Goal: Information Seeking & Learning: Check status

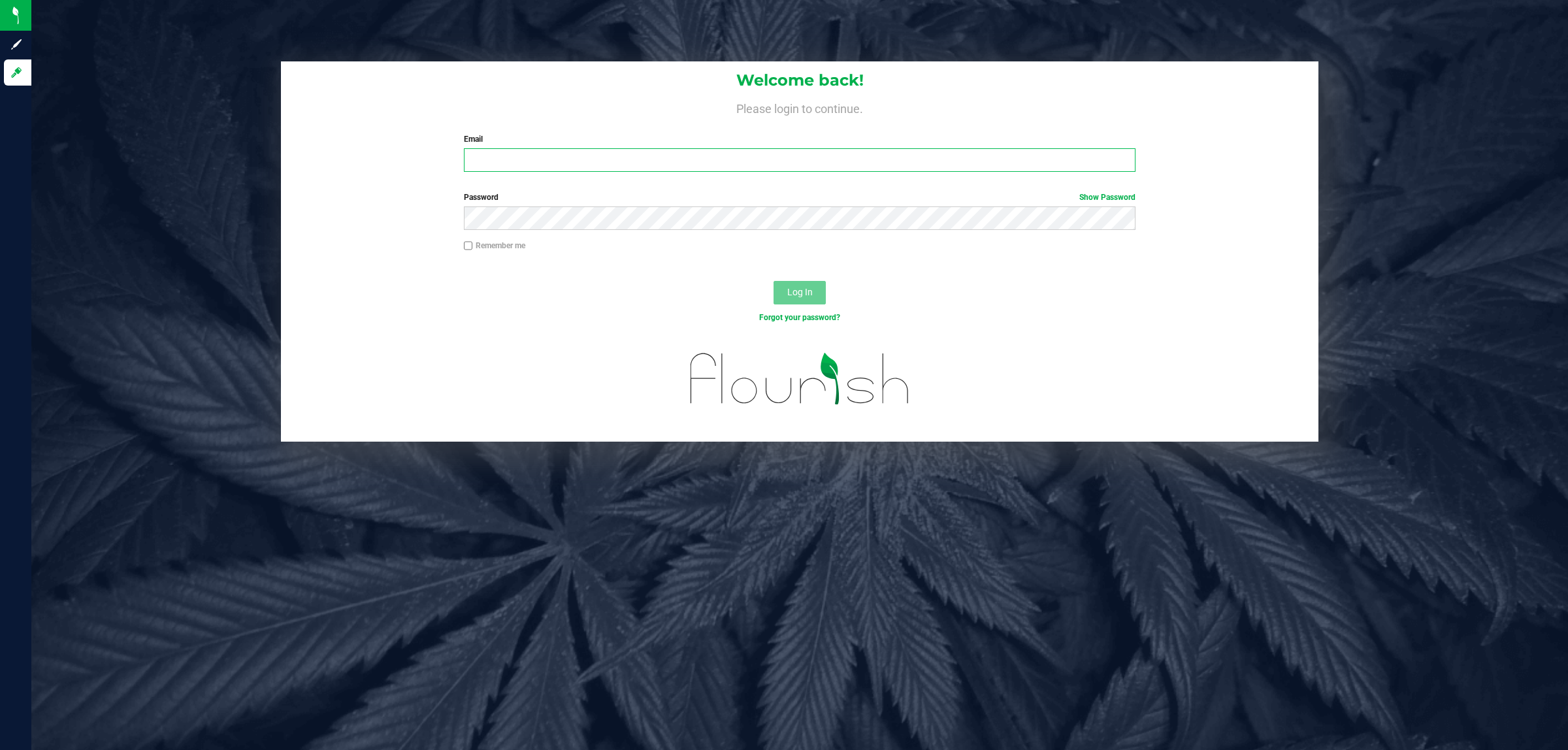
click at [658, 171] on input "Email" at bounding box center [800, 159] width 672 height 24
type input "[EMAIL_ADDRESS][DOMAIN_NAME]"
click at [774, 281] on button "Log In" at bounding box center [800, 293] width 52 height 24
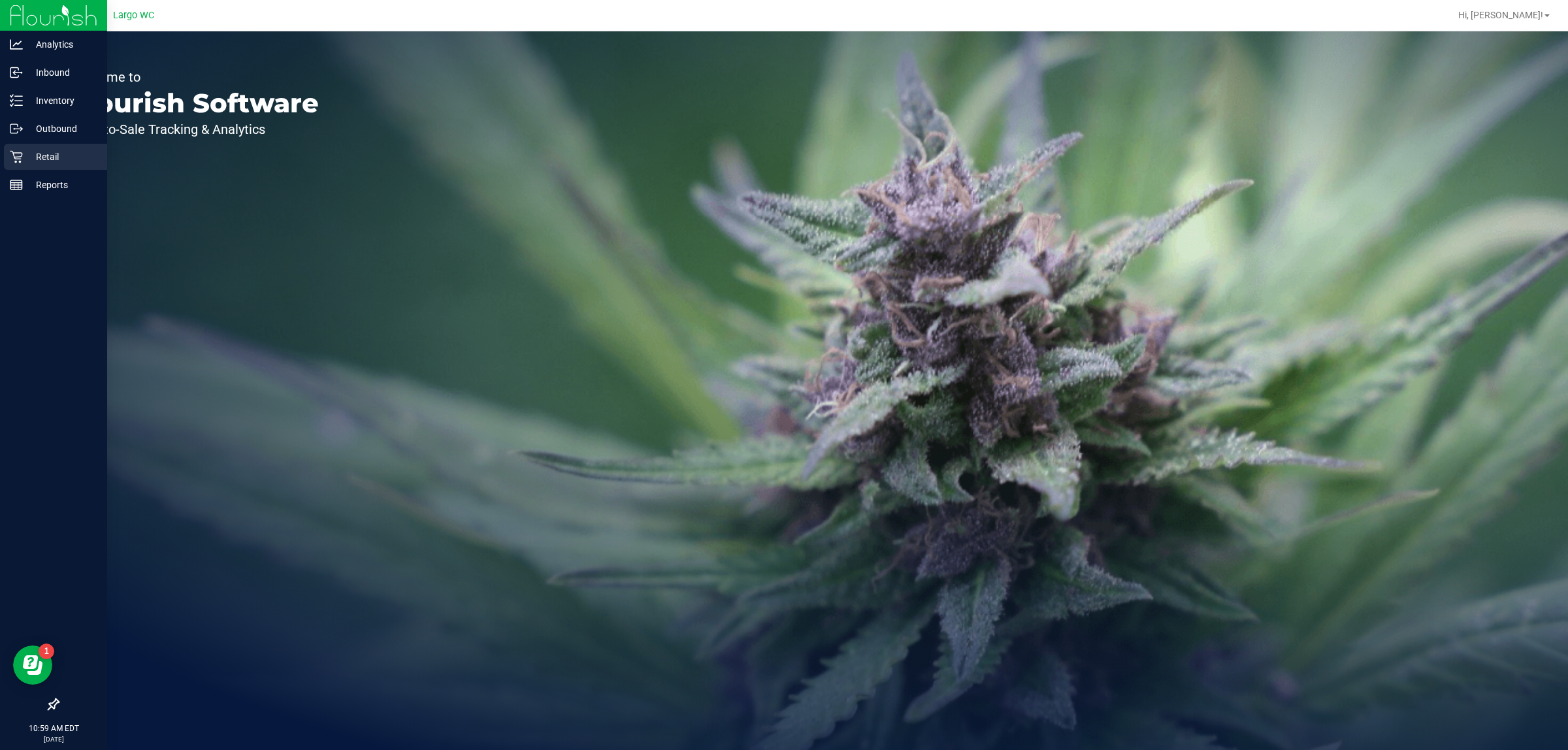
click at [28, 157] on p "Retail" at bounding box center [62, 156] width 79 height 16
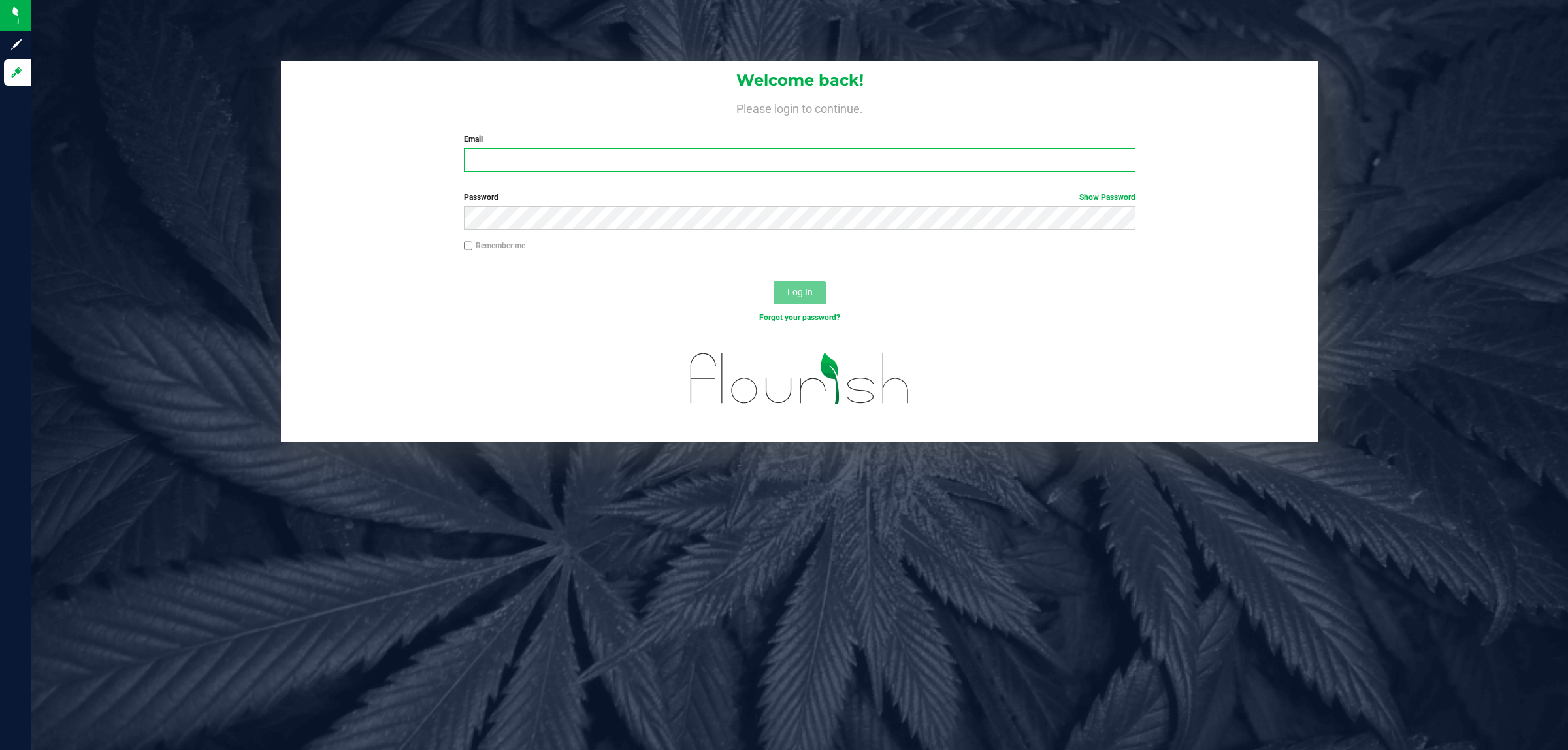
click at [527, 168] on input "Email" at bounding box center [800, 159] width 672 height 24
type input "[EMAIL_ADDRESS][DOMAIN_NAME]"
click at [774, 281] on button "Log In" at bounding box center [800, 293] width 52 height 24
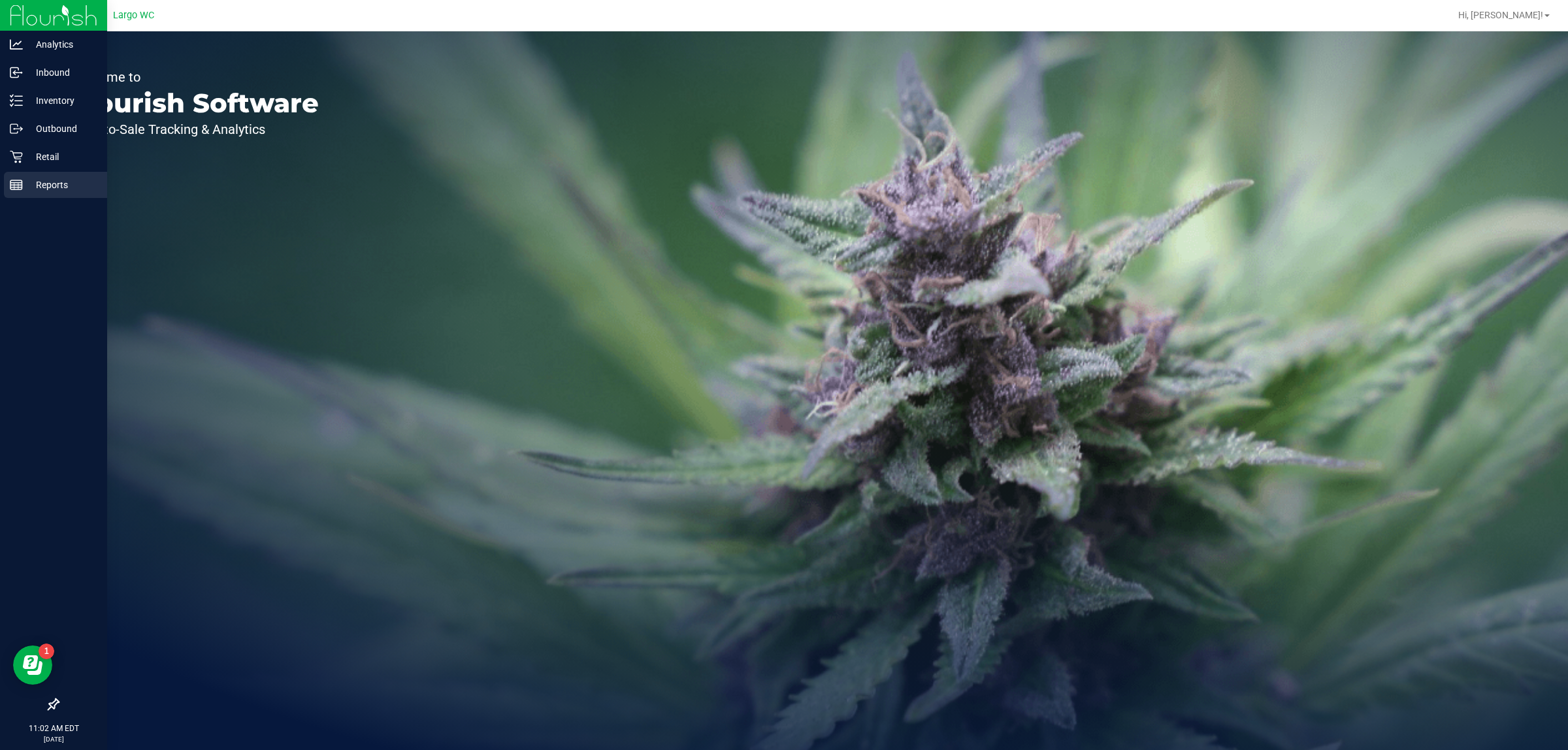
click at [25, 177] on p "Reports" at bounding box center [62, 185] width 79 height 16
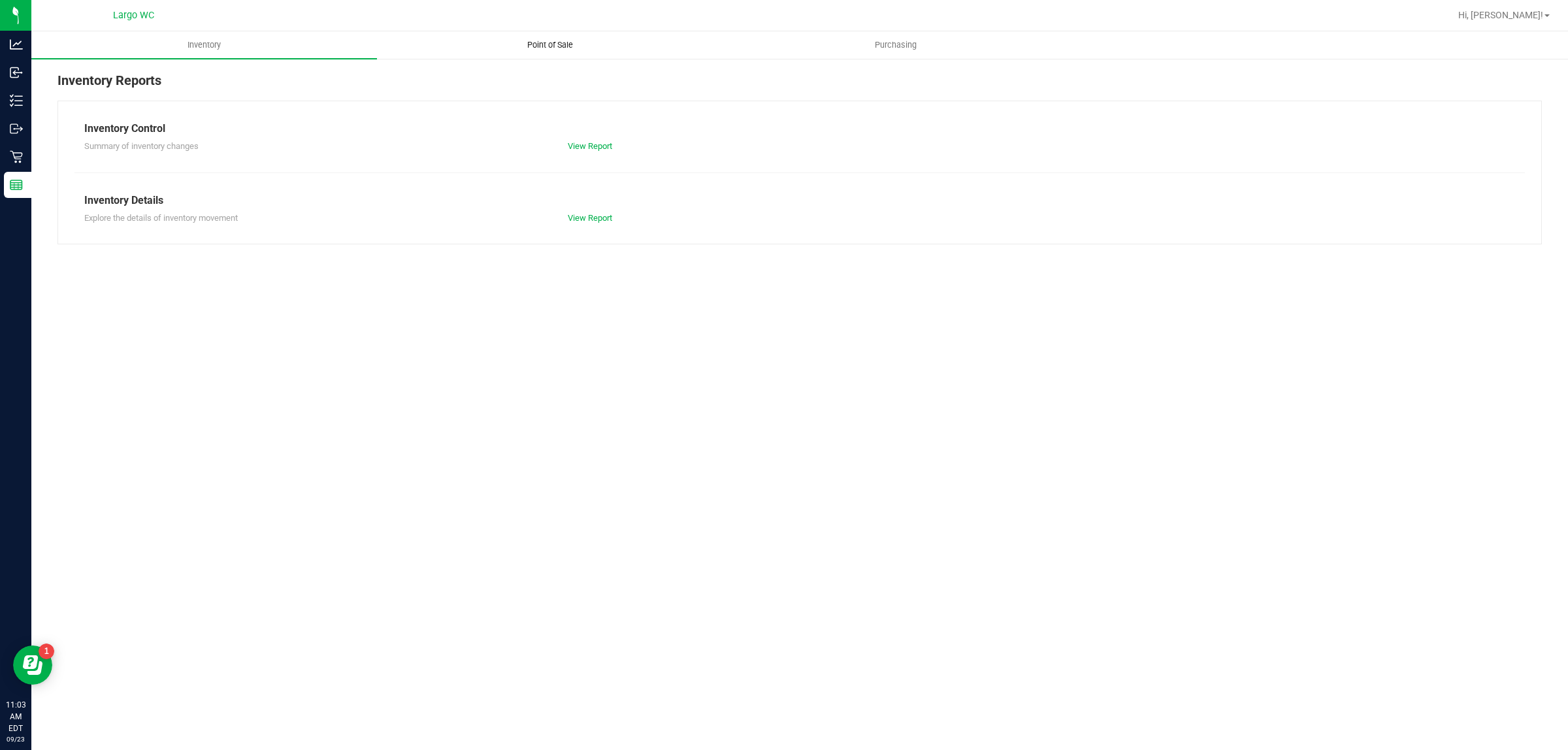
click at [546, 44] on span "Point of Sale" at bounding box center [550, 45] width 81 height 11
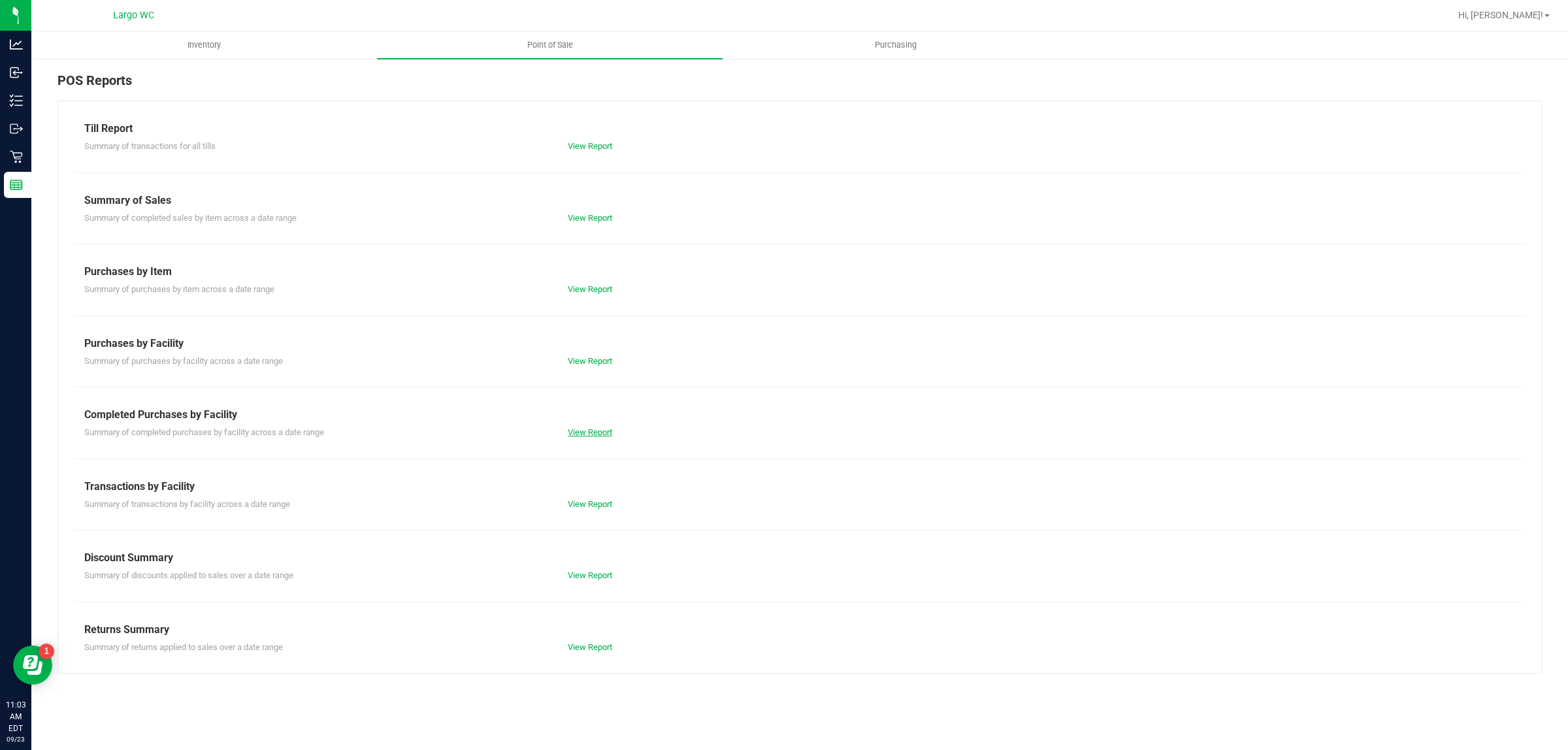
click at [603, 429] on link "View Report" at bounding box center [590, 432] width 44 height 10
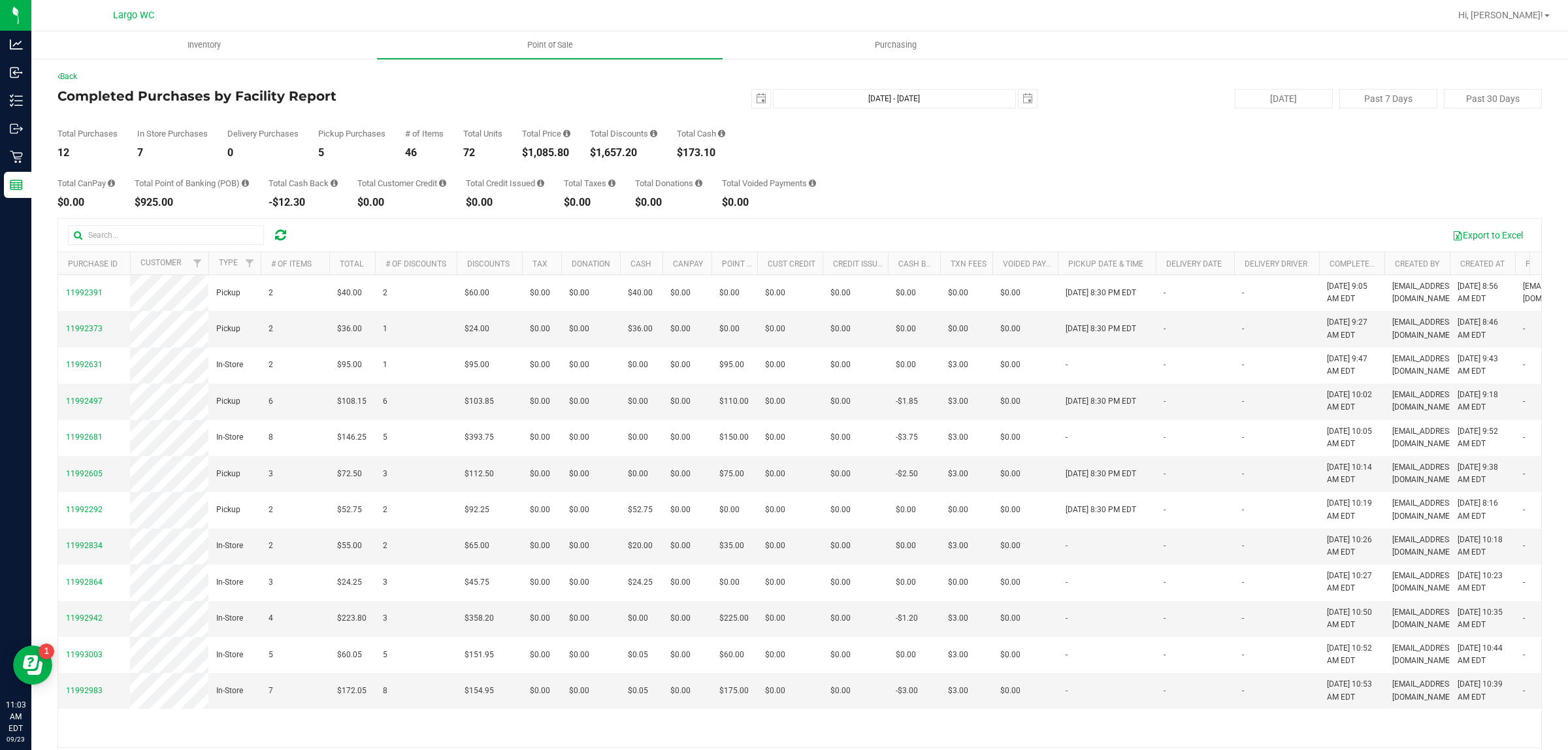
click at [564, 150] on div "$1,085.80" at bounding box center [546, 153] width 48 height 11
click at [532, 154] on div "$1,085.80" at bounding box center [546, 153] width 48 height 11
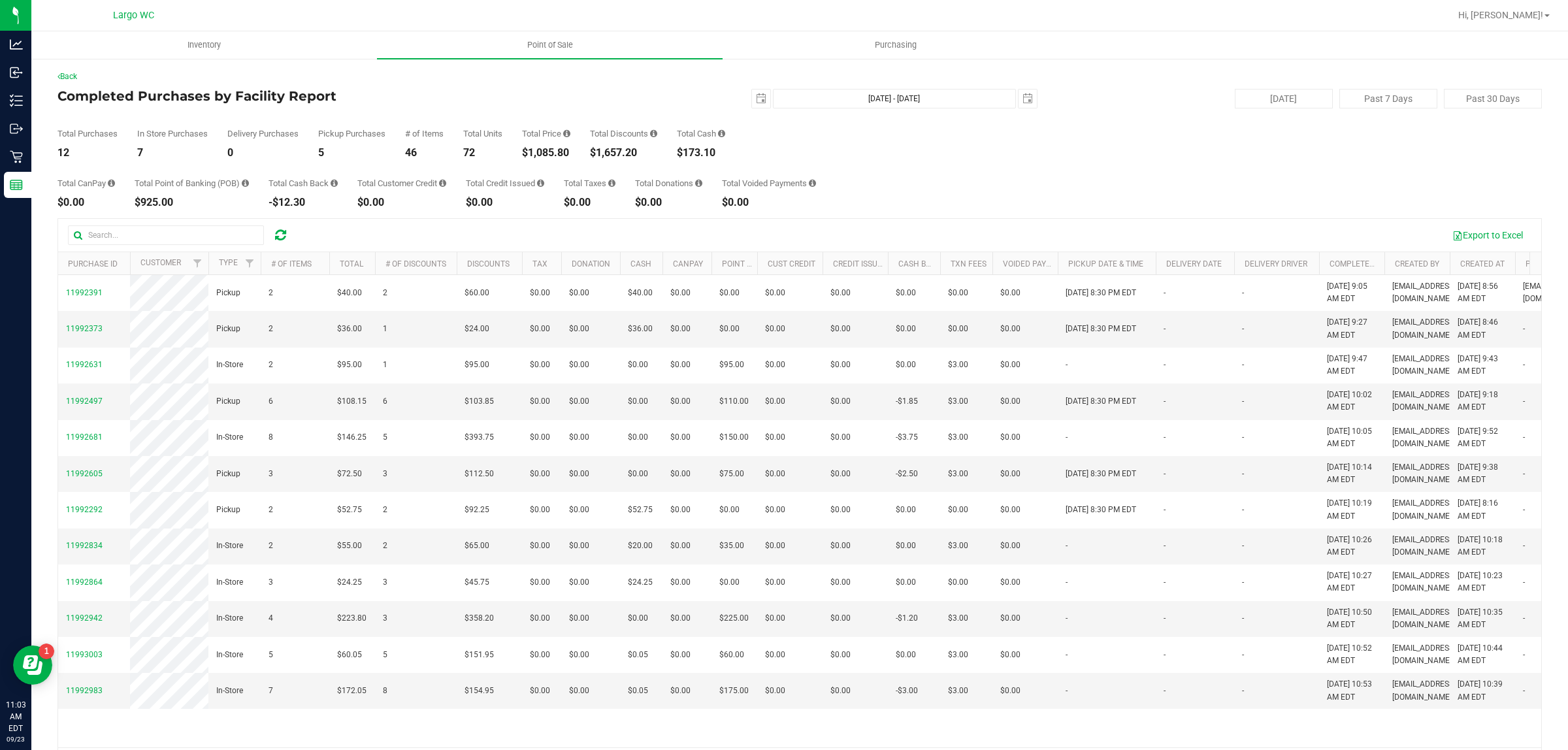
click at [532, 154] on div "$1,085.80" at bounding box center [546, 153] width 48 height 11
click at [554, 155] on div "$1,085.80" at bounding box center [546, 153] width 48 height 11
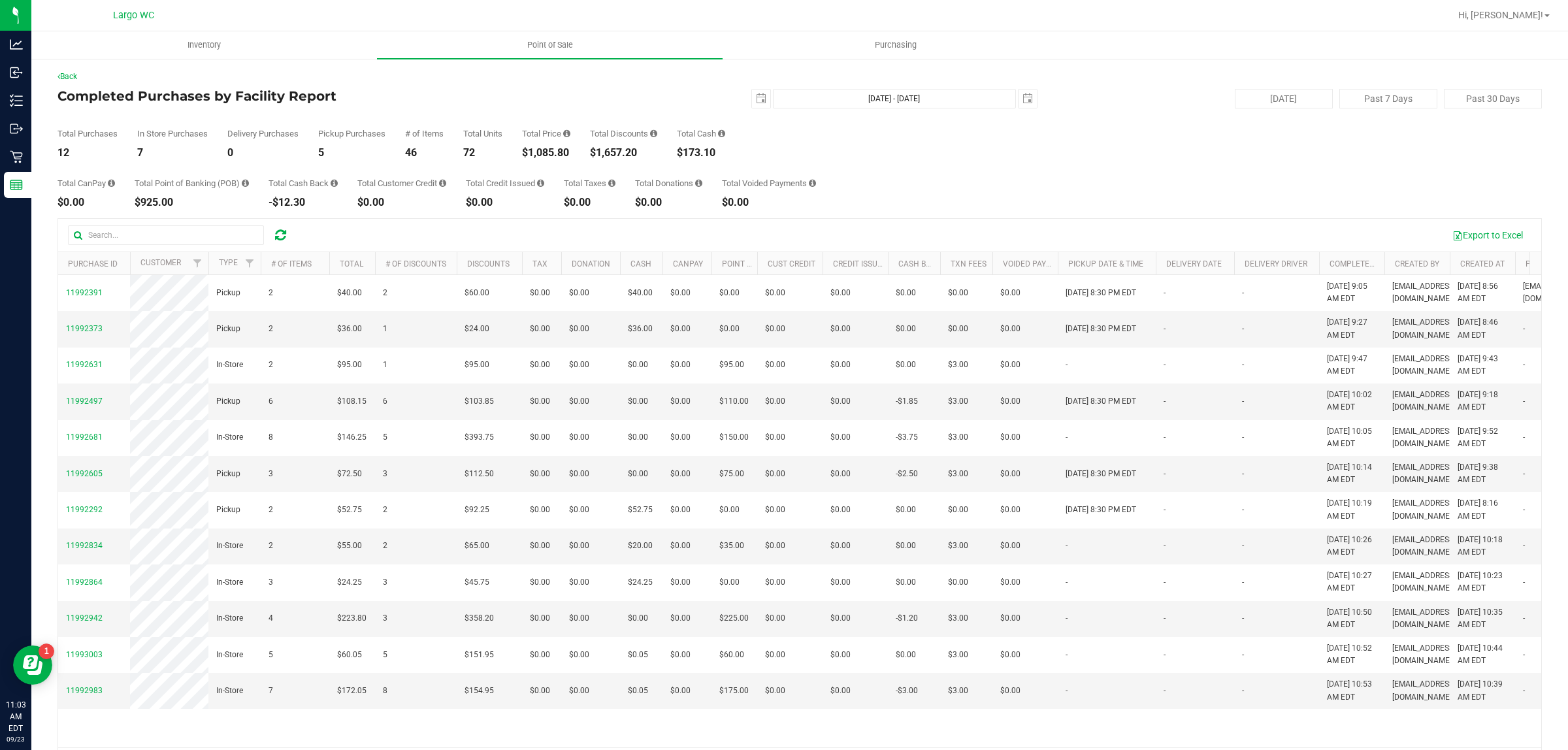
click at [554, 155] on div "$1,085.80" at bounding box center [546, 153] width 48 height 11
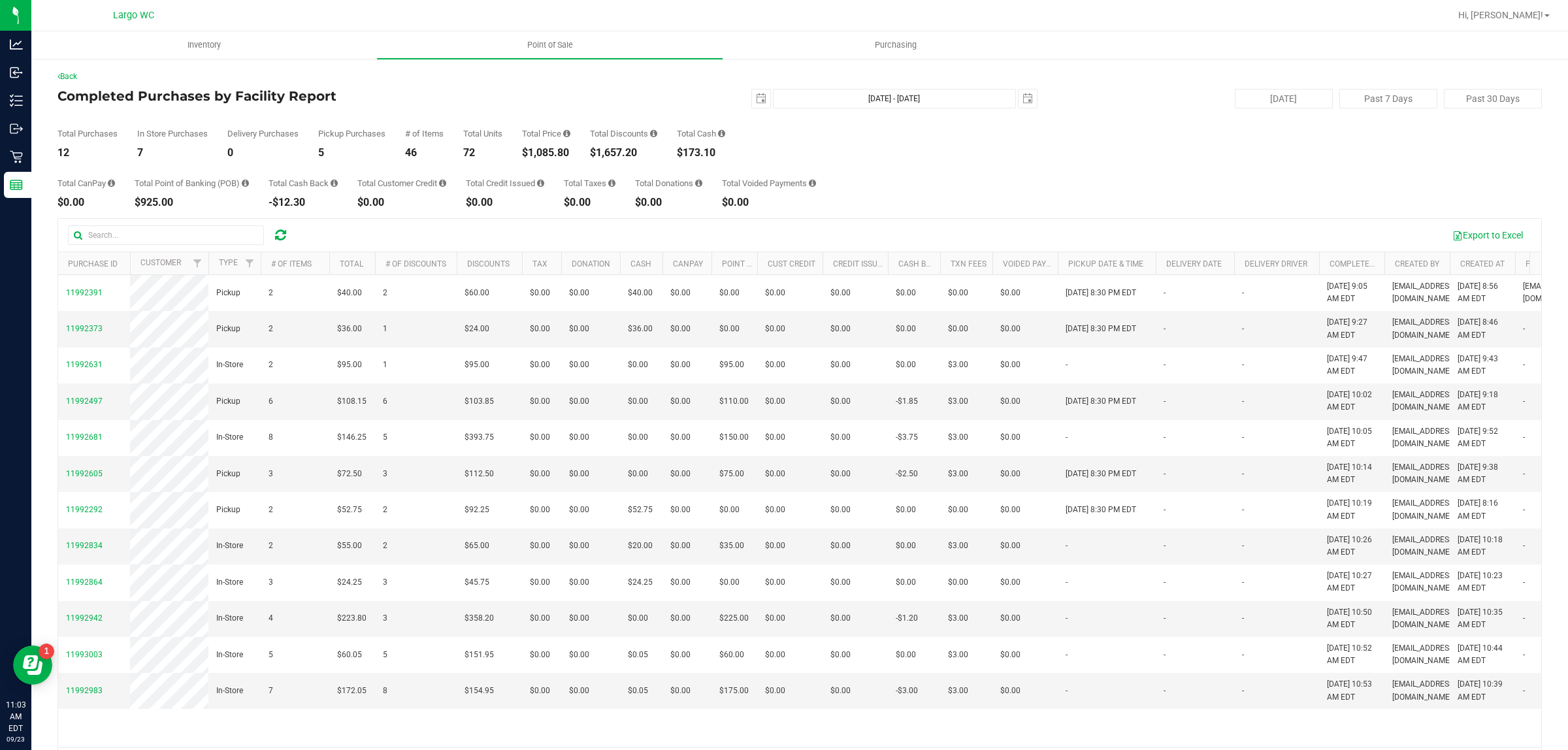
click at [570, 155] on div "$1,085.80" at bounding box center [546, 153] width 48 height 11
click at [552, 155] on div "$1,085.80" at bounding box center [546, 153] width 48 height 11
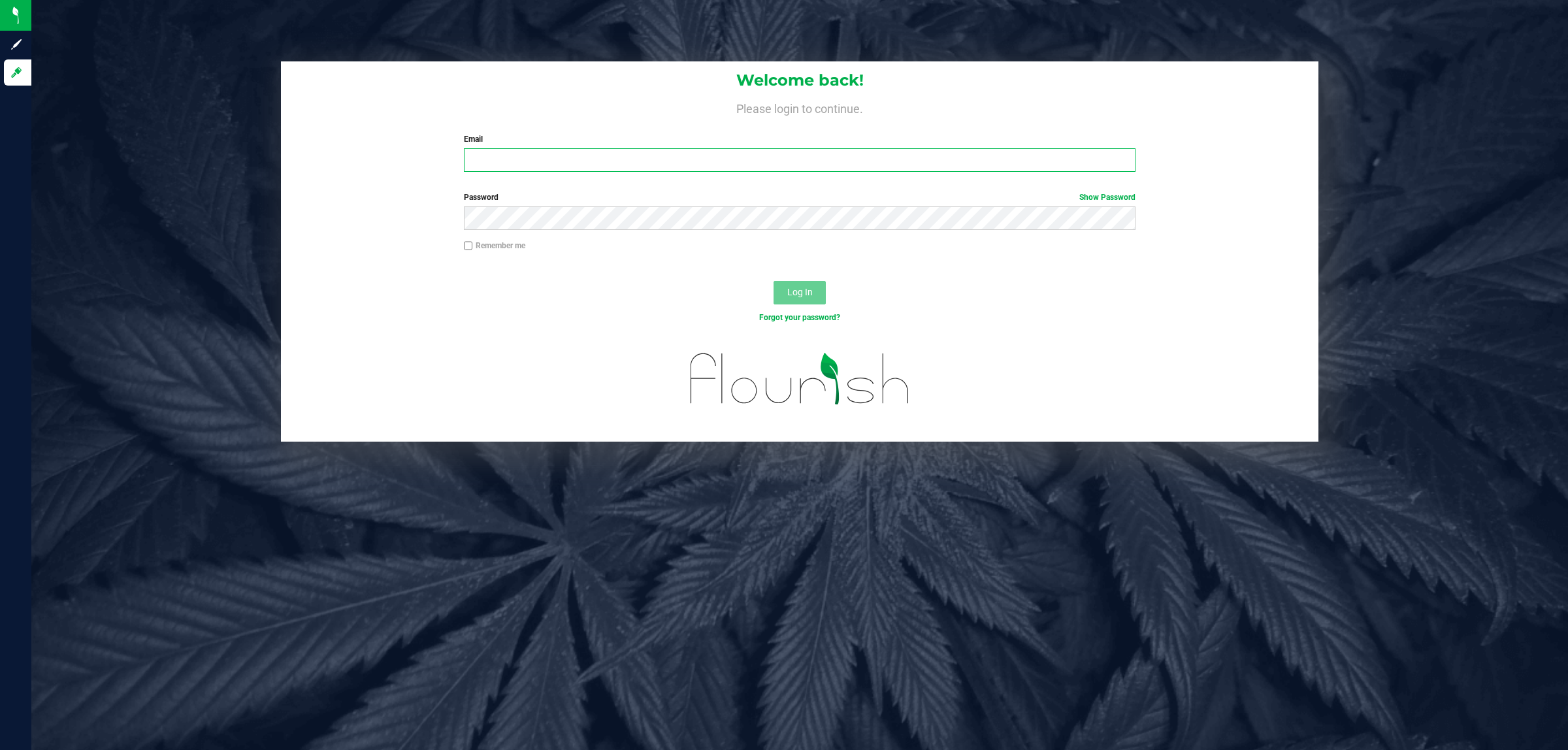
click at [516, 160] on input "Email" at bounding box center [800, 159] width 672 height 24
type input "[EMAIL_ADDRESS][DOMAIN_NAME]"
click at [774, 281] on button "Log In" at bounding box center [800, 293] width 52 height 24
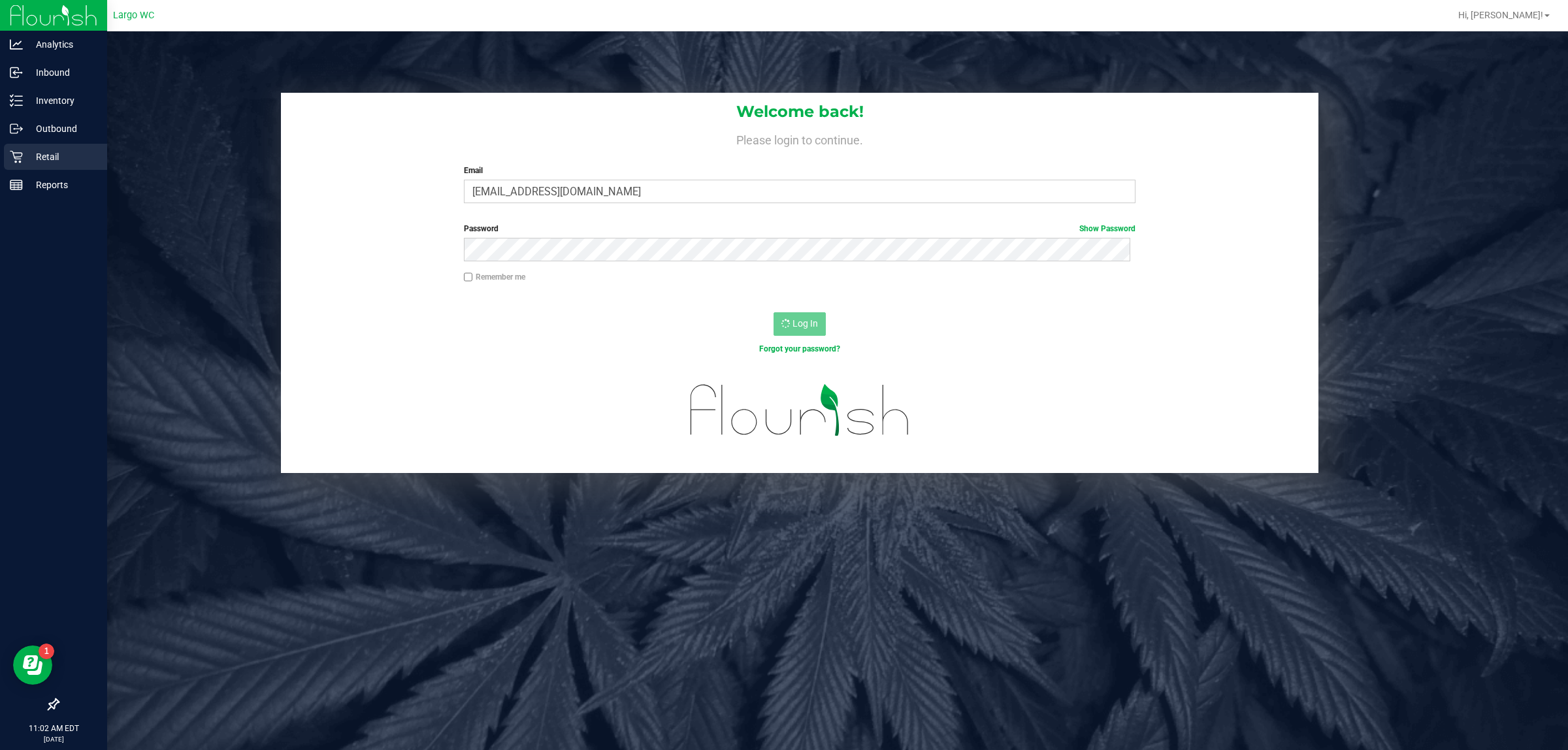
click at [16, 155] on icon at bounding box center [16, 157] width 13 height 13
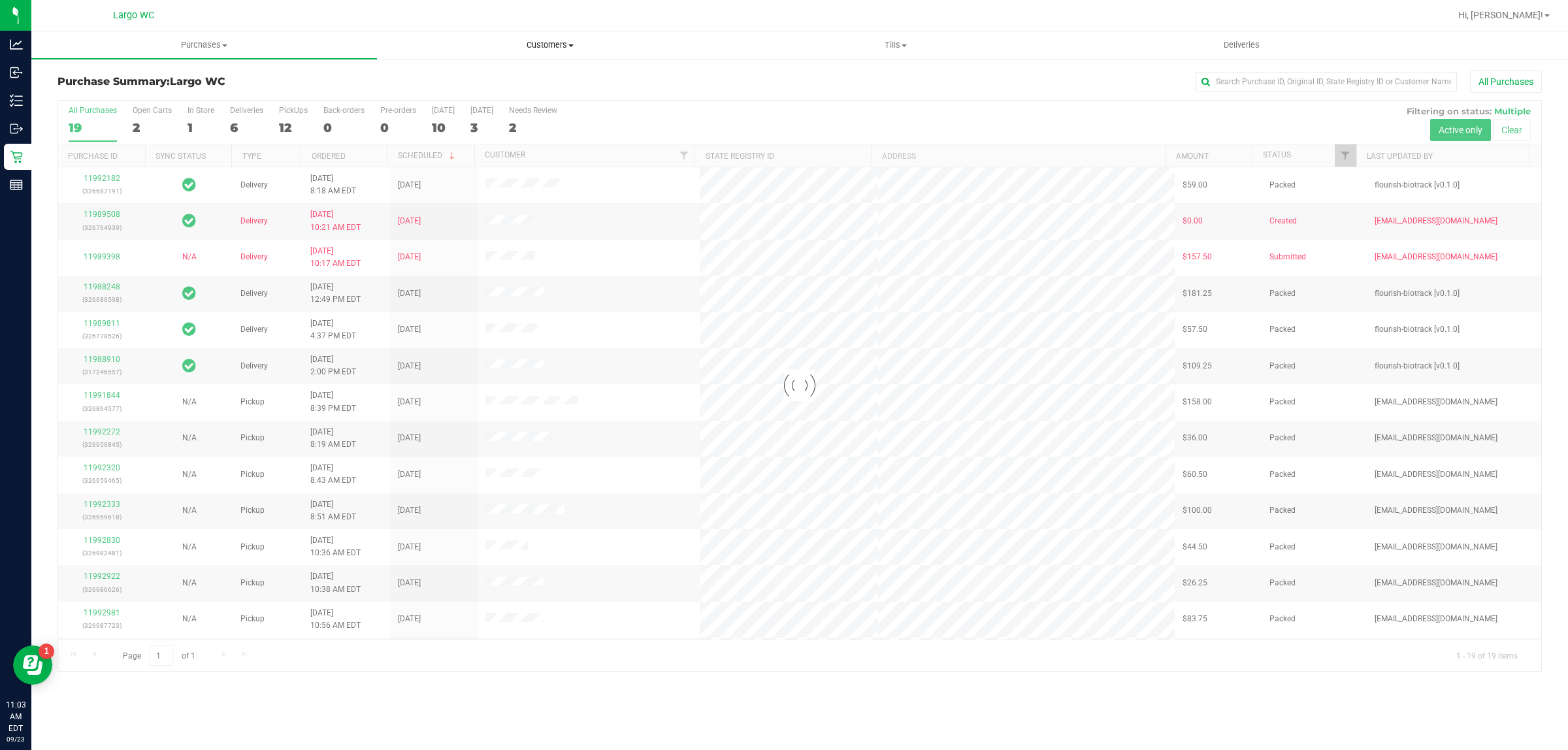
click at [563, 47] on span "Customers" at bounding box center [550, 45] width 344 height 11
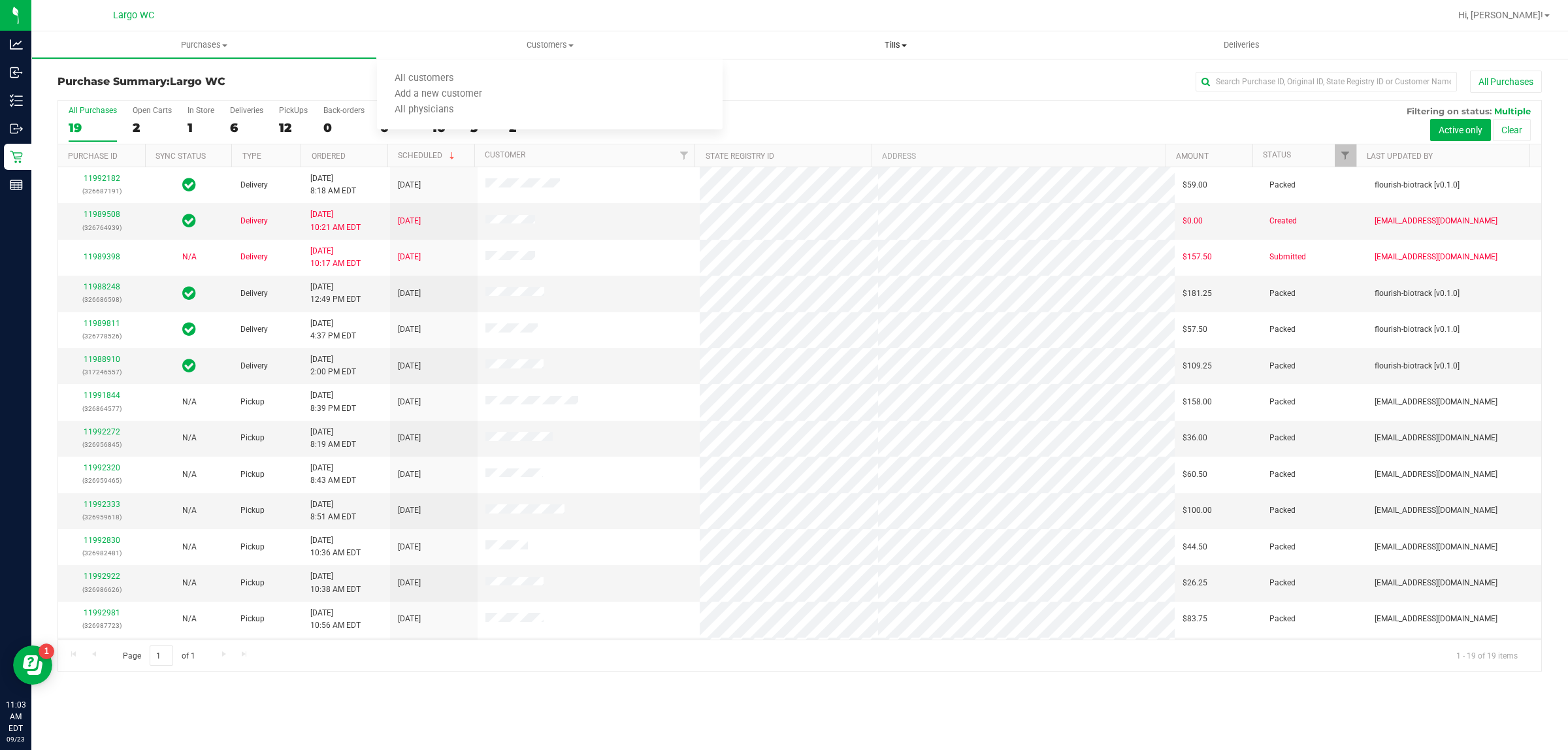
click at [905, 51] on uib-tab-heading "Tills Manage tills Reconcile e-payments" at bounding box center [895, 45] width 344 height 26
click at [856, 80] on li "Manage tills" at bounding box center [896, 79] width 346 height 16
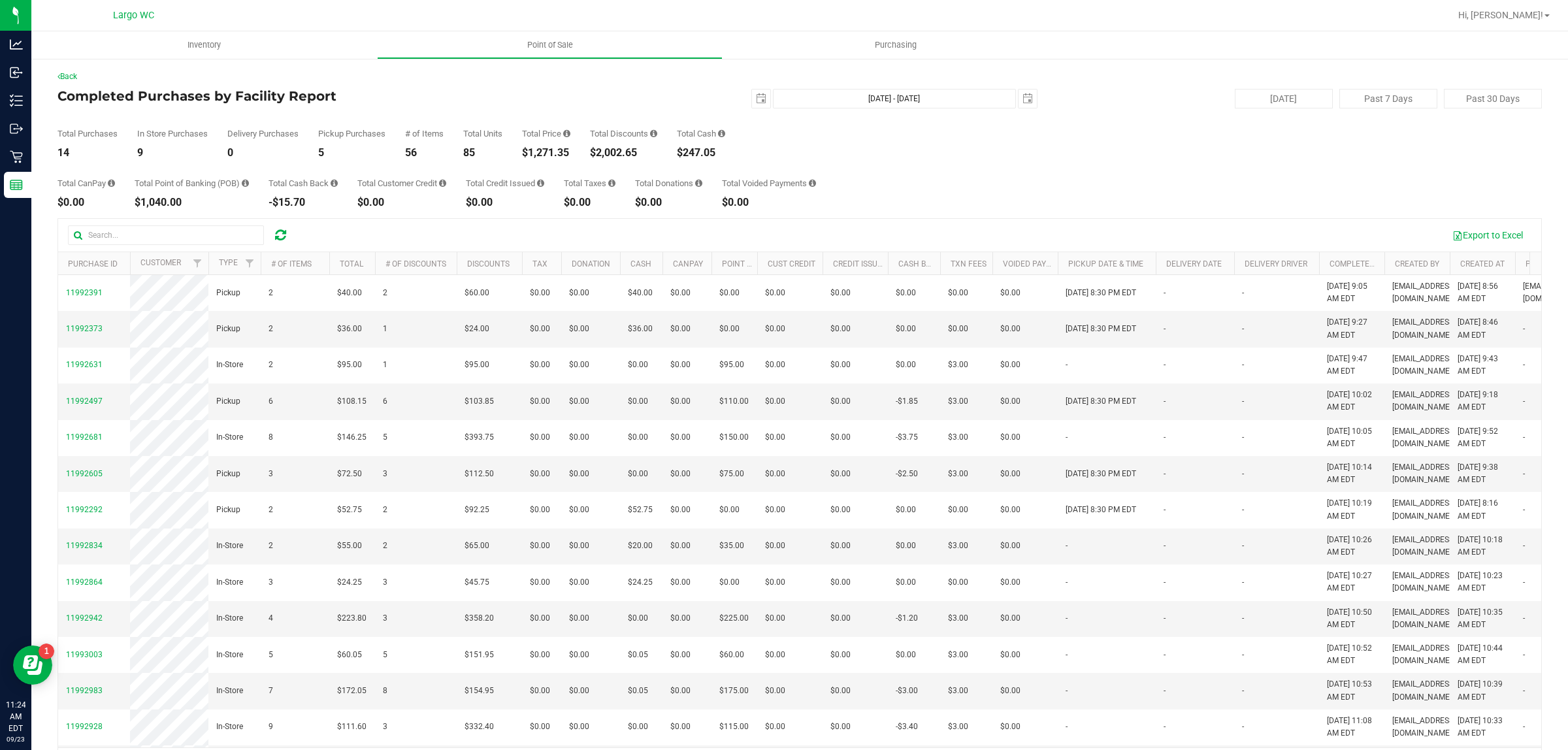
click at [532, 145] on div "Total Price $1,271.35" at bounding box center [546, 143] width 48 height 29
click at [564, 159] on div "Total CanPay $0.00 Total Point of Banking (POB) $1,040.00 Total Cash Back -$15.…" at bounding box center [799, 182] width 1485 height 50
